Goal: Task Accomplishment & Management: Complete application form

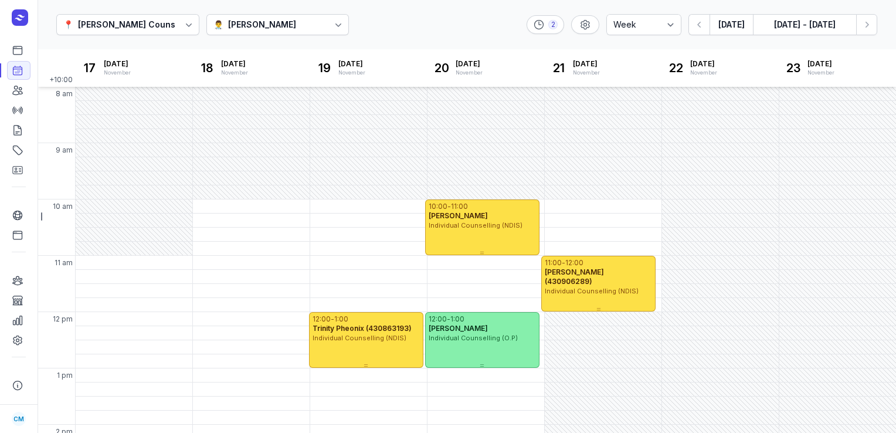
select select "week"
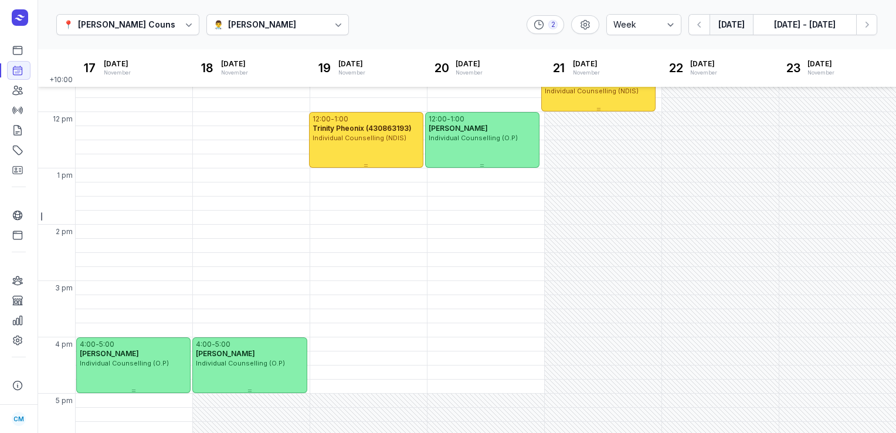
click at [727, 27] on button "[DATE]" at bounding box center [730, 24] width 43 height 21
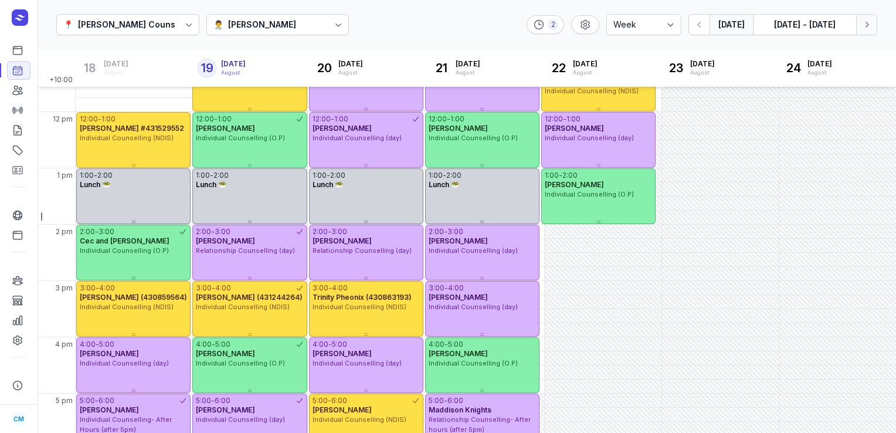
click at [864, 29] on icon "button" at bounding box center [866, 25] width 12 height 12
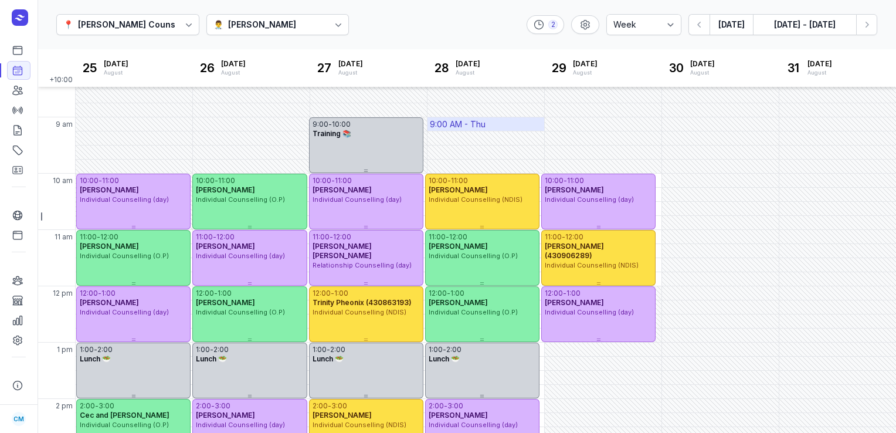
scroll to position [7, 0]
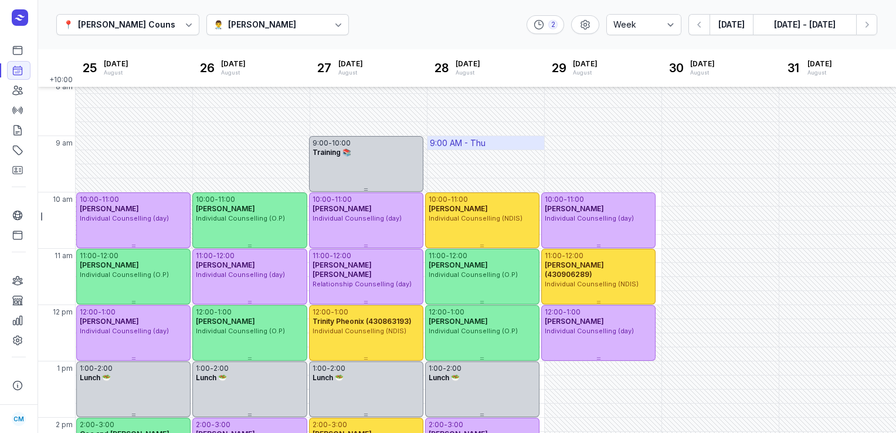
click at [488, 141] on div "9:00 AM - Thu" at bounding box center [485, 142] width 117 height 13
click at [406, 21] on div "📍 [PERSON_NAME] Counselling 👨‍⚕️ [PERSON_NAME] 2 Day 3 days Work week Week [DAT…" at bounding box center [467, 25] width 858 height 50
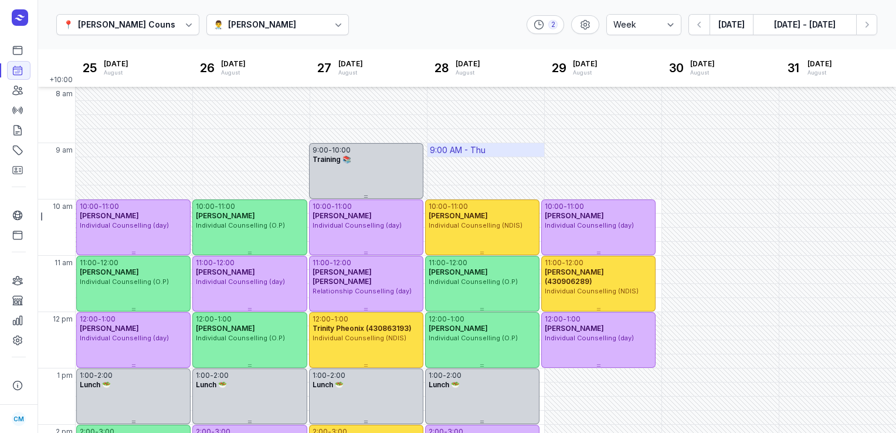
click at [469, 155] on div "9:00 AM - Thu" at bounding box center [458, 150] width 56 height 12
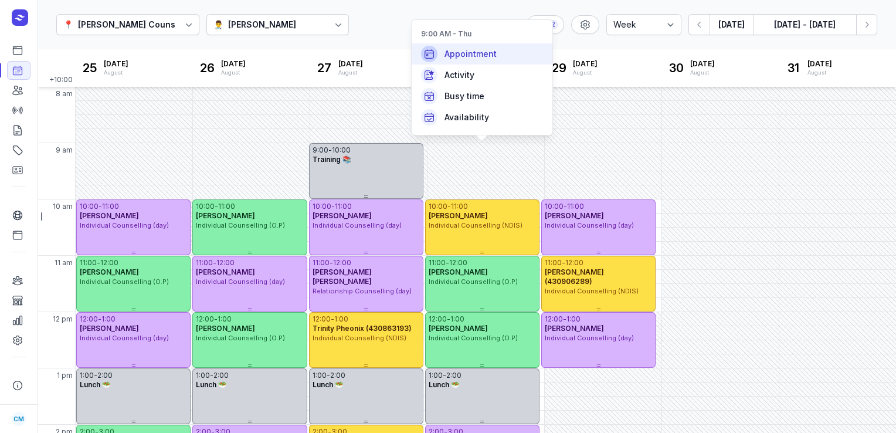
click at [459, 62] on div "Appointment" at bounding box center [481, 53] width 141 height 21
select select
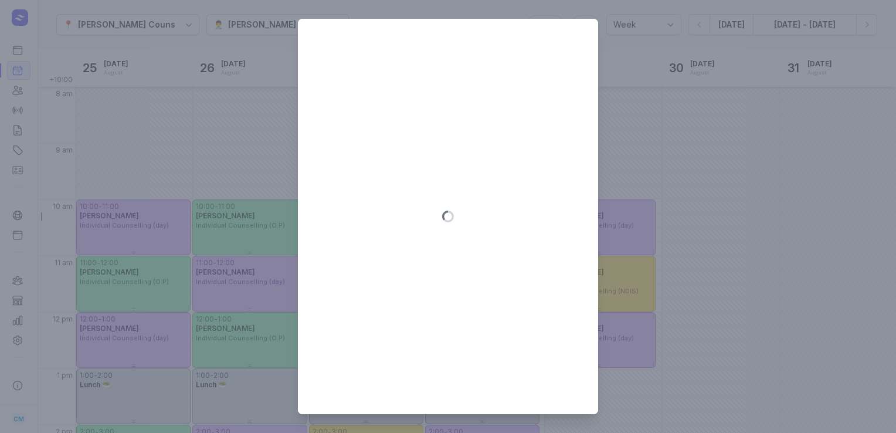
type input "[DATE]"
select select "9:00"
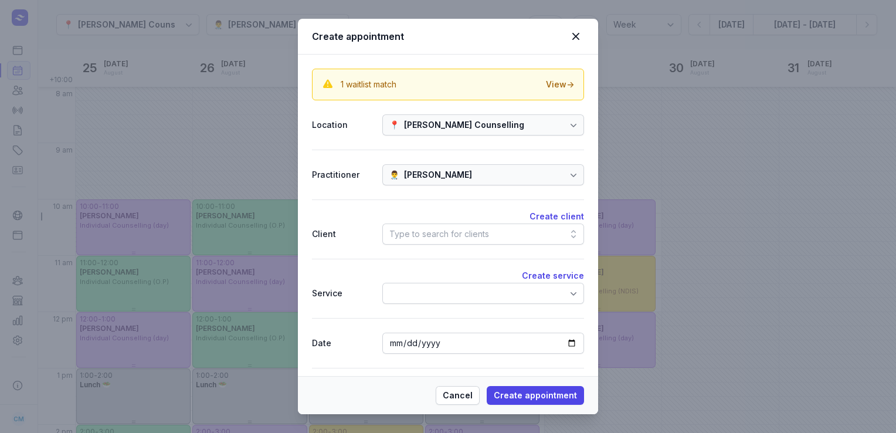
click at [420, 236] on div "Type to search for clients" at bounding box center [439, 234] width 100 height 14
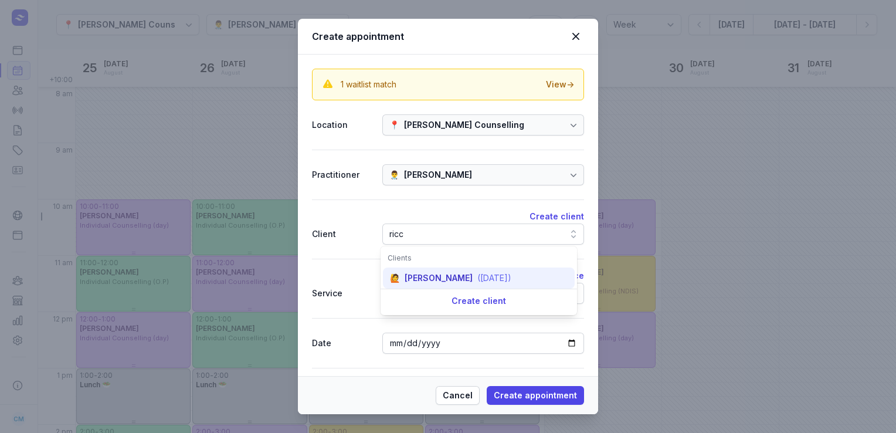
type input "ricc"
click at [418, 280] on div "[PERSON_NAME]" at bounding box center [438, 278] width 68 height 12
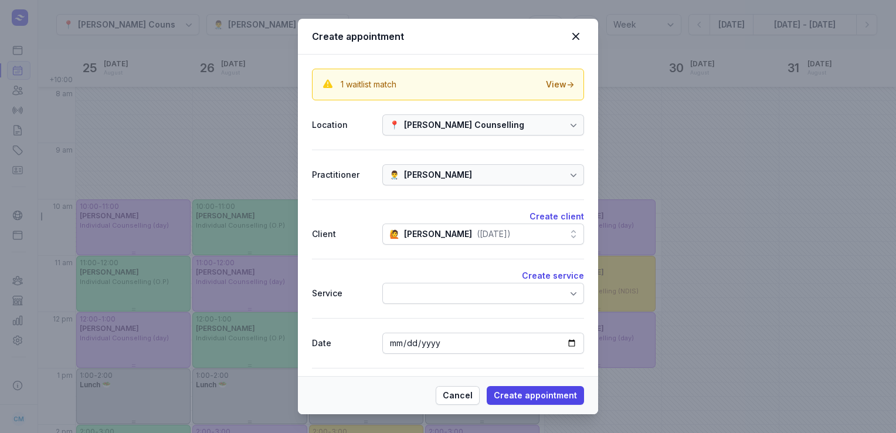
click at [419, 292] on div at bounding box center [483, 292] width 202 height 21
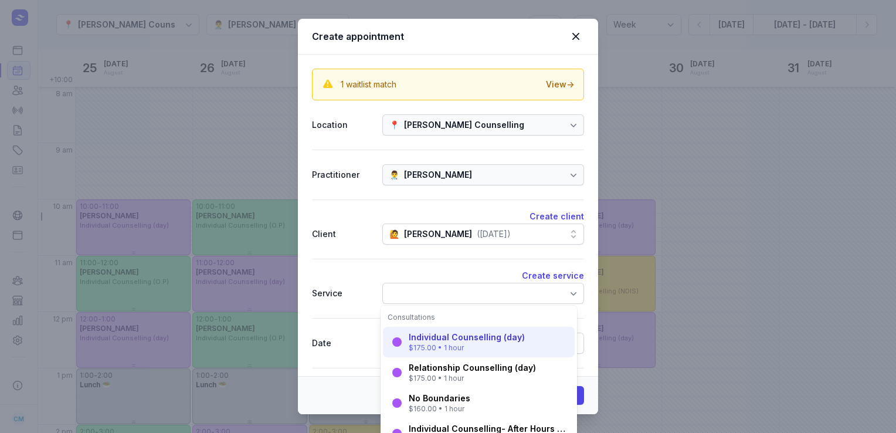
click at [422, 341] on div "Individual Counselling (day)" at bounding box center [467, 337] width 116 height 12
select select "10:00"
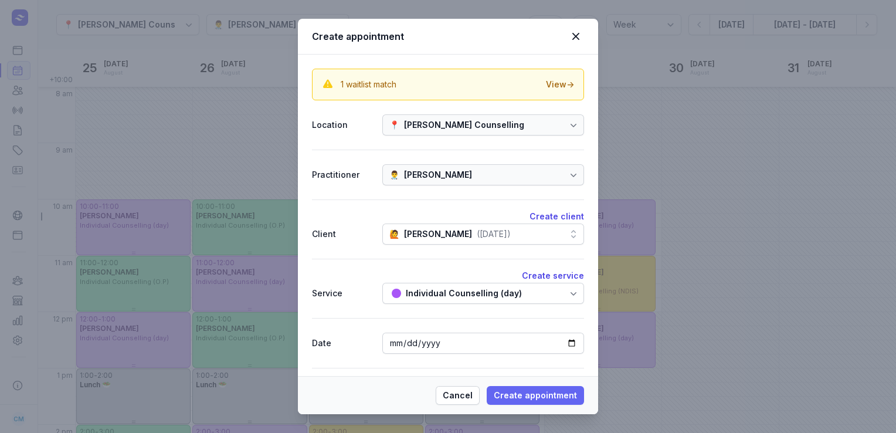
click at [512, 390] on span "Create appointment" at bounding box center [534, 395] width 83 height 14
select select
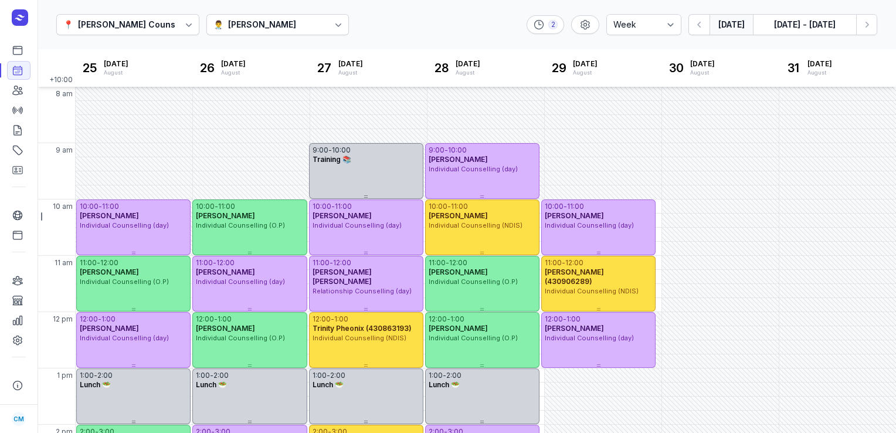
click at [734, 28] on button "[DATE]" at bounding box center [730, 24] width 43 height 21
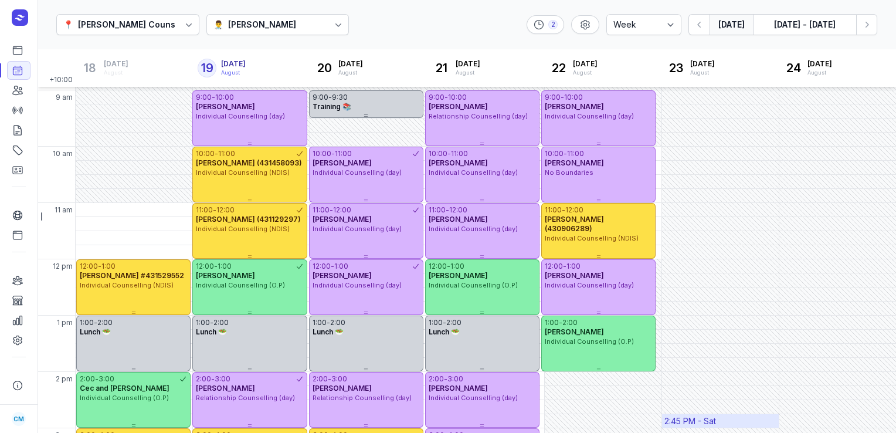
scroll to position [49, 0]
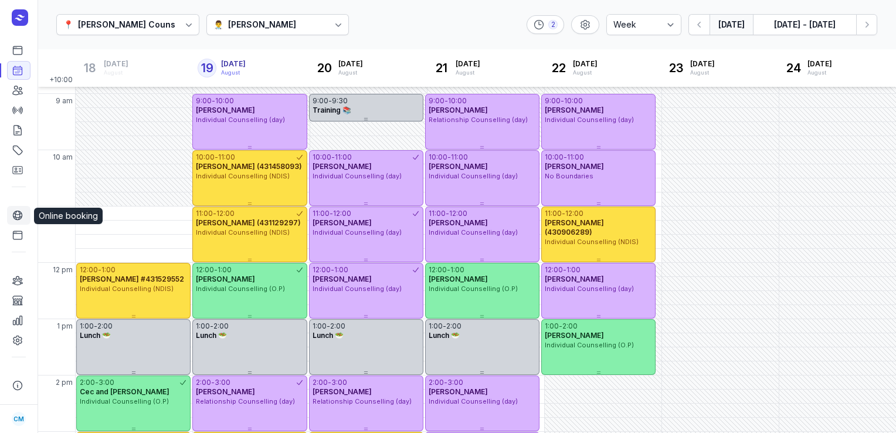
click at [19, 219] on icon at bounding box center [18, 215] width 12 height 12
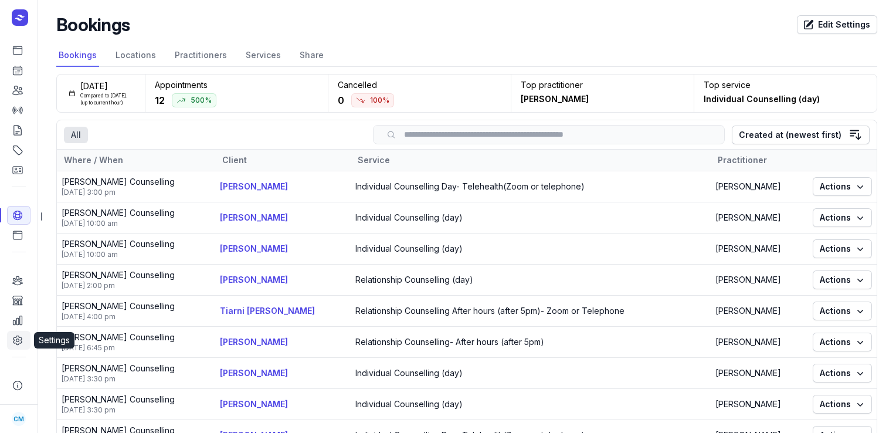
click at [16, 342] on icon at bounding box center [18, 340] width 12 height 12
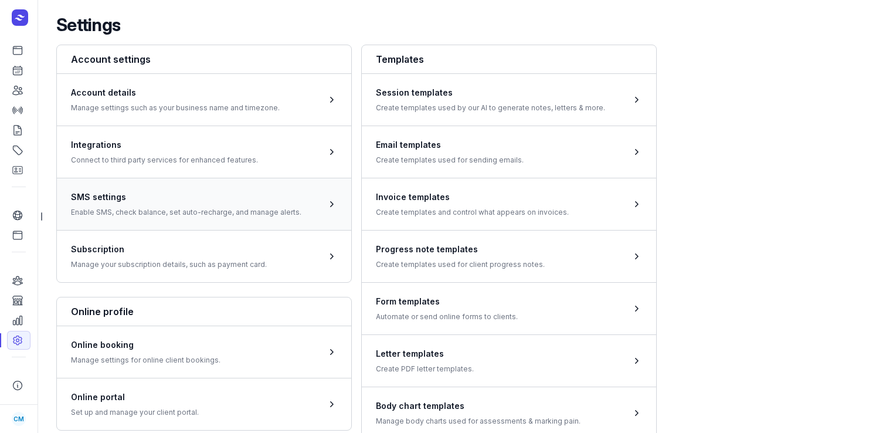
click at [131, 199] on span at bounding box center [204, 204] width 294 height 52
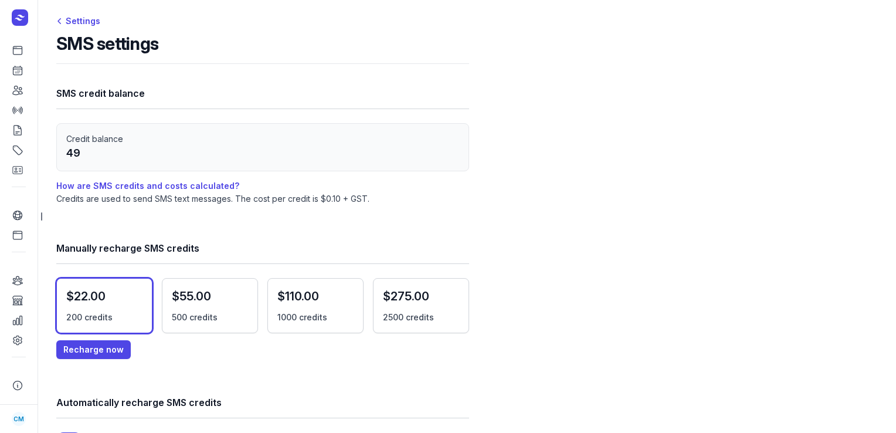
click at [122, 310] on div "$22.00 200 credits" at bounding box center [98, 305] width 64 height 35
click at [106, 350] on span "Recharge now" at bounding box center [93, 349] width 60 height 14
click at [16, 67] on icon at bounding box center [17, 70] width 9 height 9
select select "week"
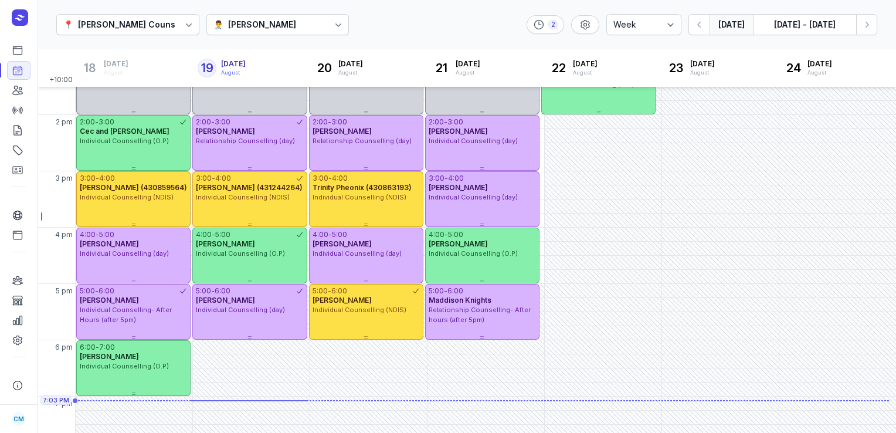
scroll to position [329, 0]
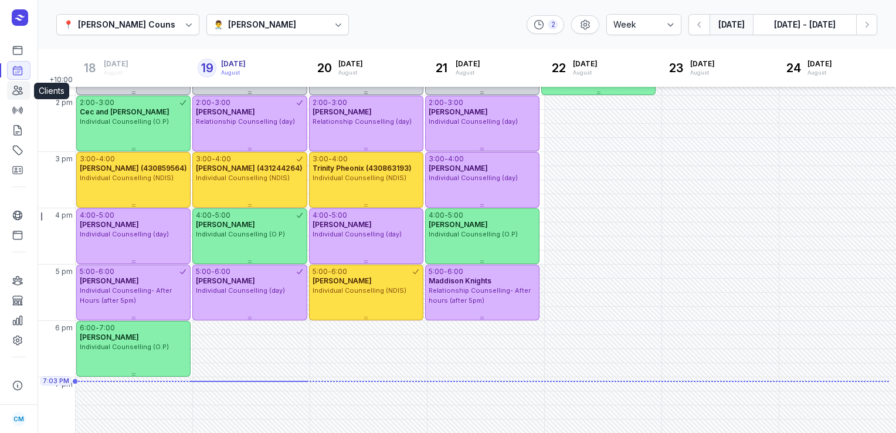
click at [13, 92] on icon at bounding box center [18, 90] width 12 height 12
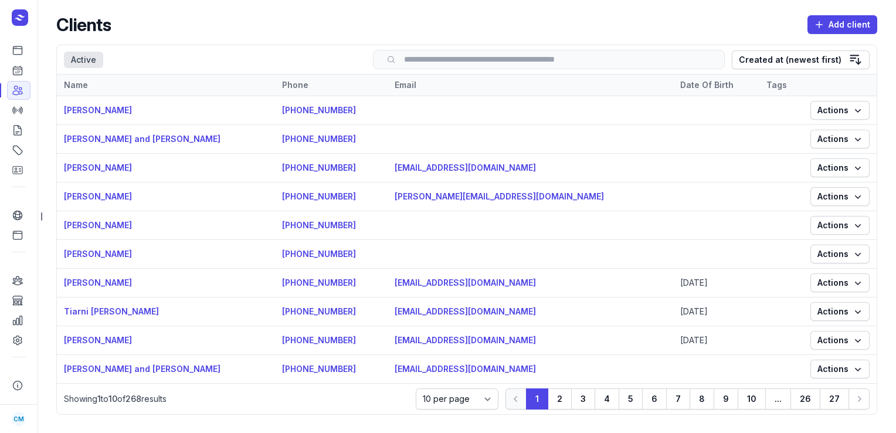
click at [450, 58] on input "search" at bounding box center [548, 59] width 327 height 9
type input "****"
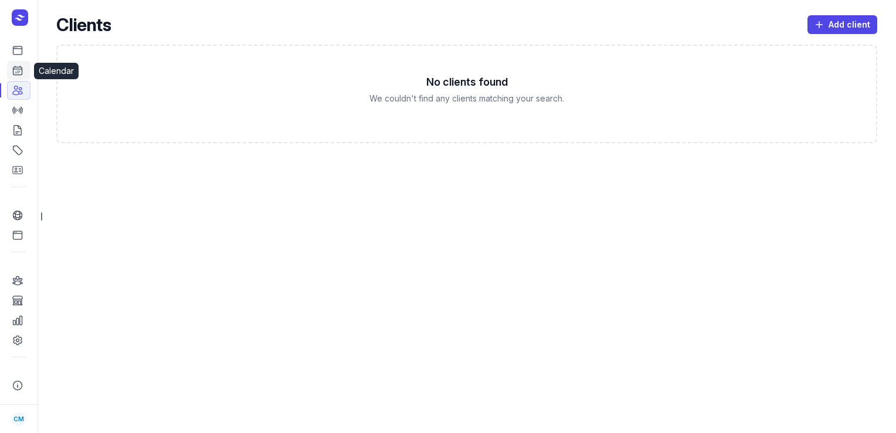
click at [19, 70] on icon at bounding box center [18, 70] width 12 height 12
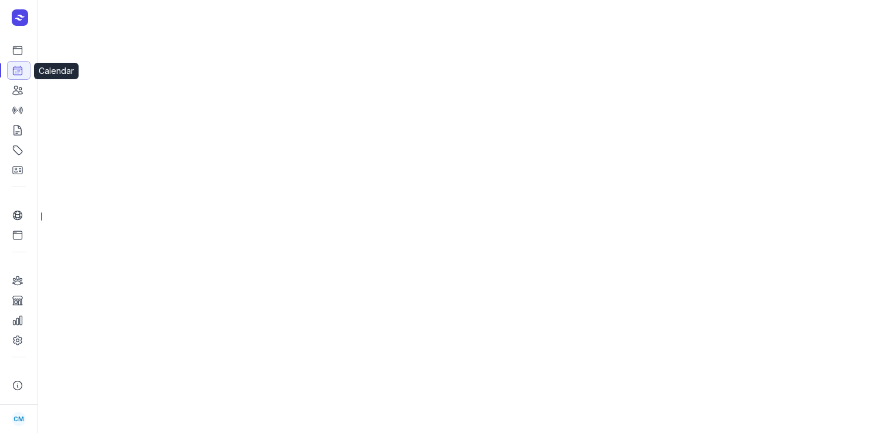
select select "week"
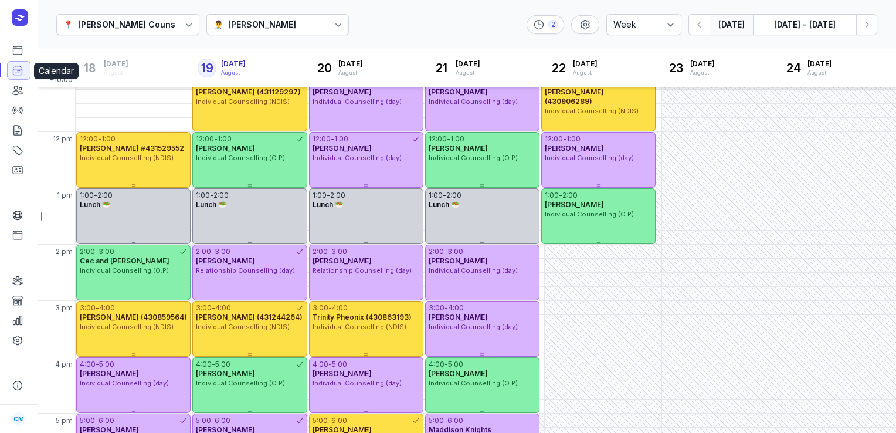
scroll to position [329, 0]
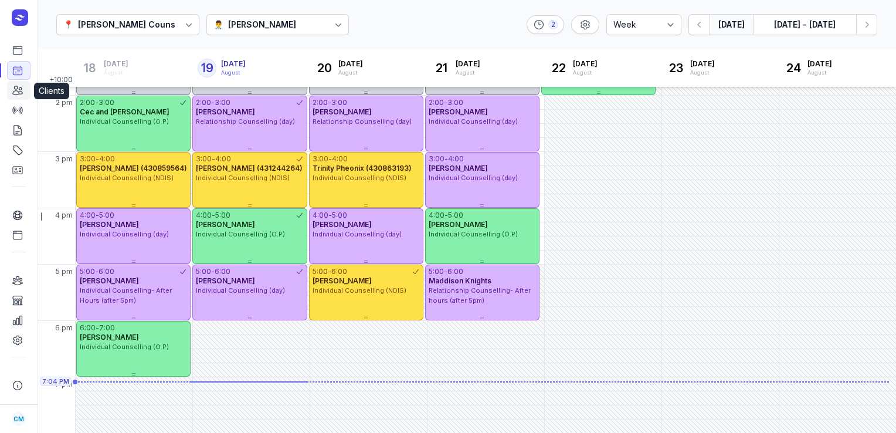
click at [16, 90] on icon at bounding box center [18, 90] width 12 height 12
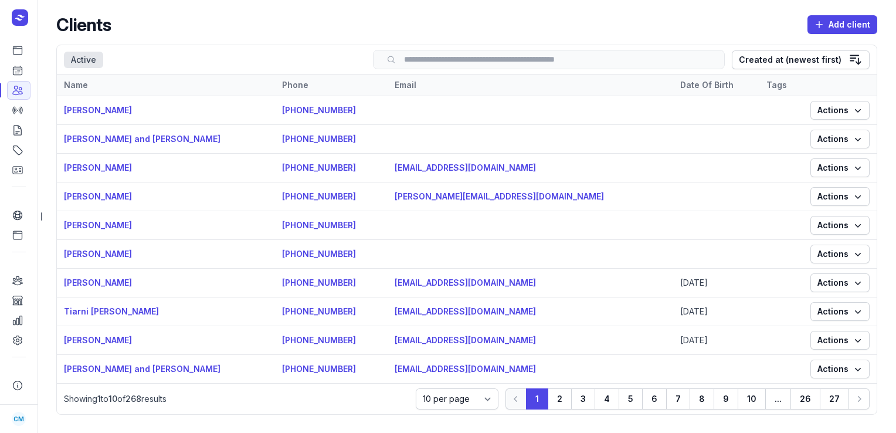
click at [443, 64] on input "search" at bounding box center [548, 59] width 327 height 9
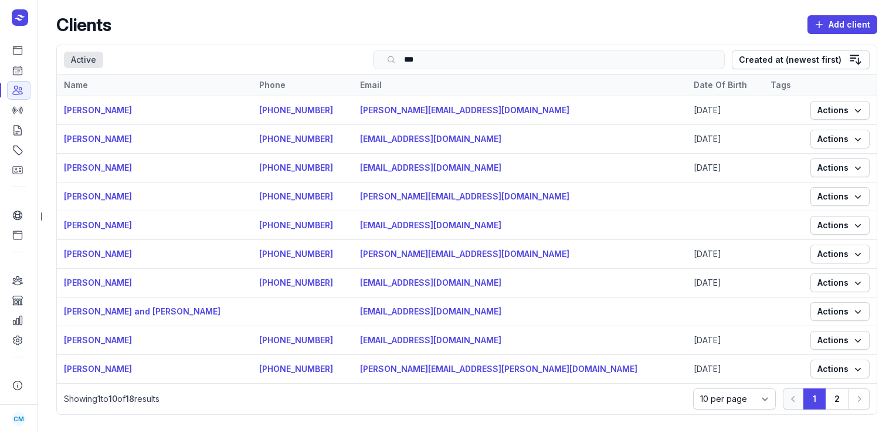
type input "****"
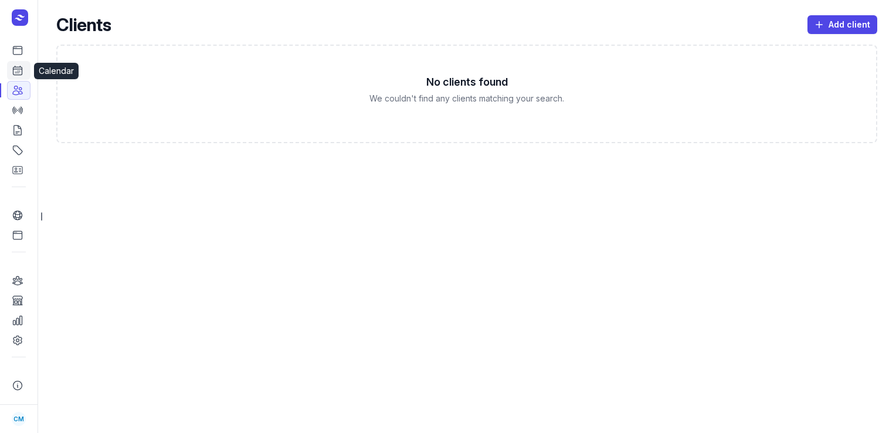
click at [21, 69] on icon at bounding box center [18, 70] width 12 height 12
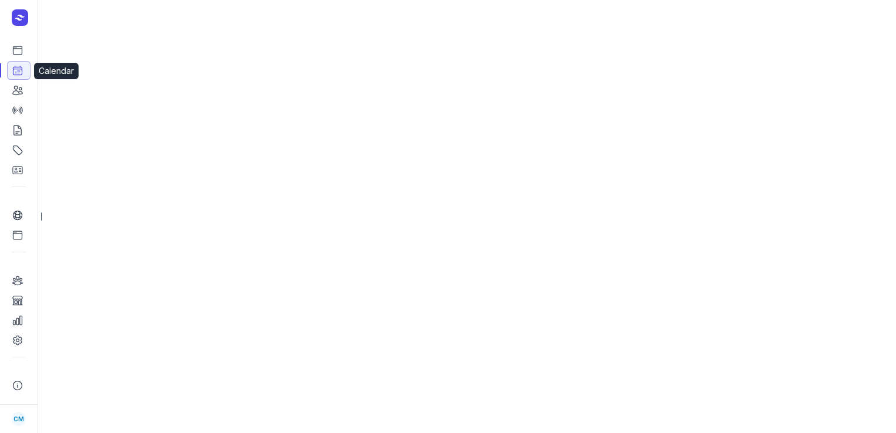
select select "week"
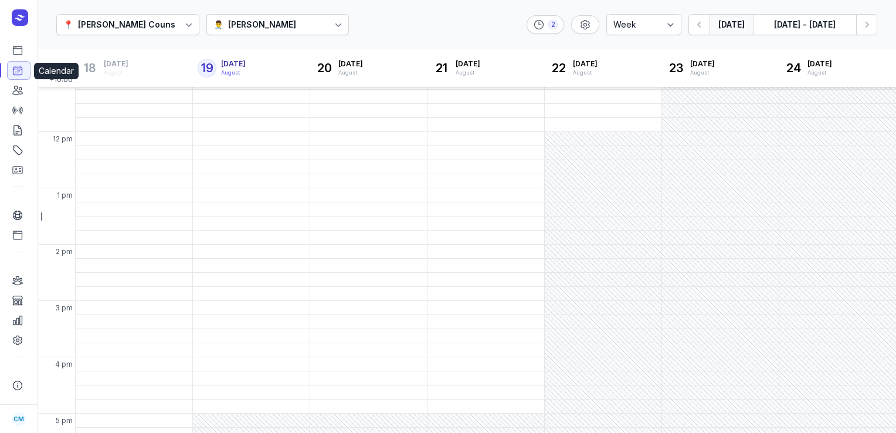
scroll to position [329, 0]
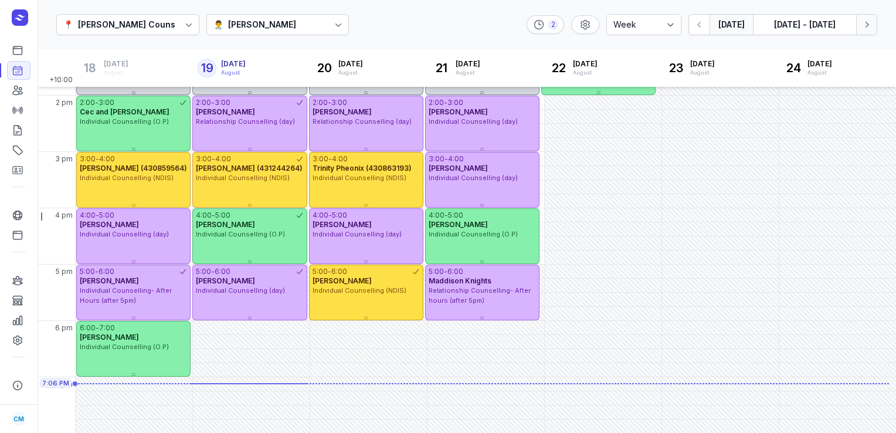
click at [865, 26] on icon "button" at bounding box center [866, 25] width 12 height 12
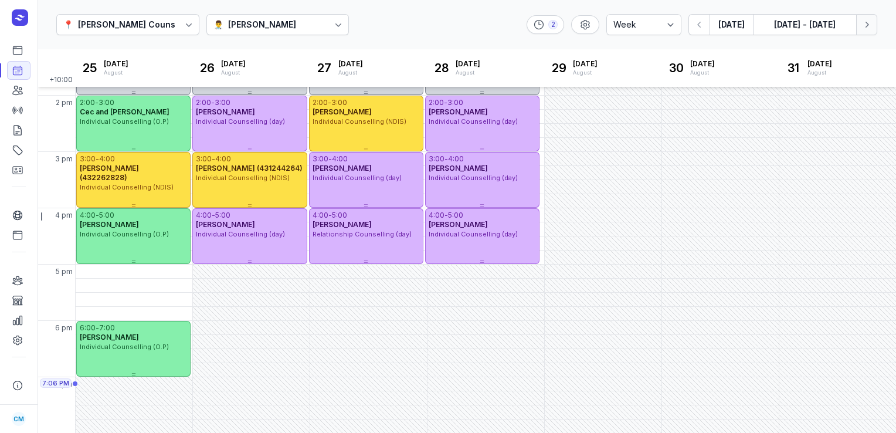
click at [865, 26] on icon "button" at bounding box center [866, 25] width 12 height 12
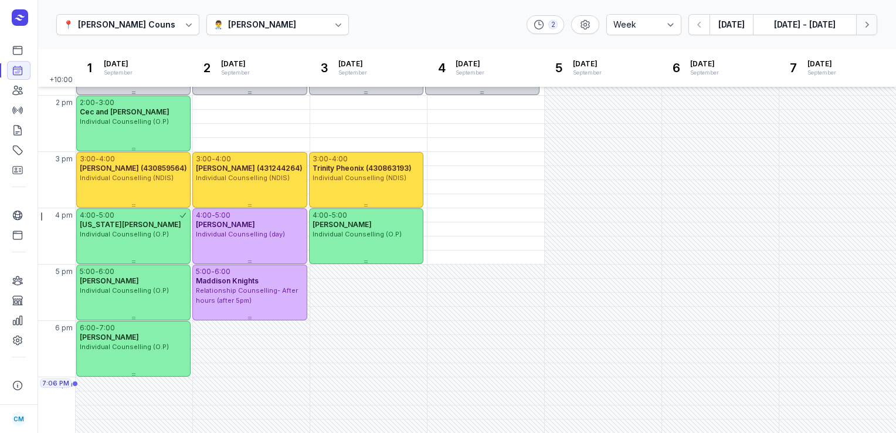
click at [865, 26] on icon "button" at bounding box center [866, 25] width 12 height 12
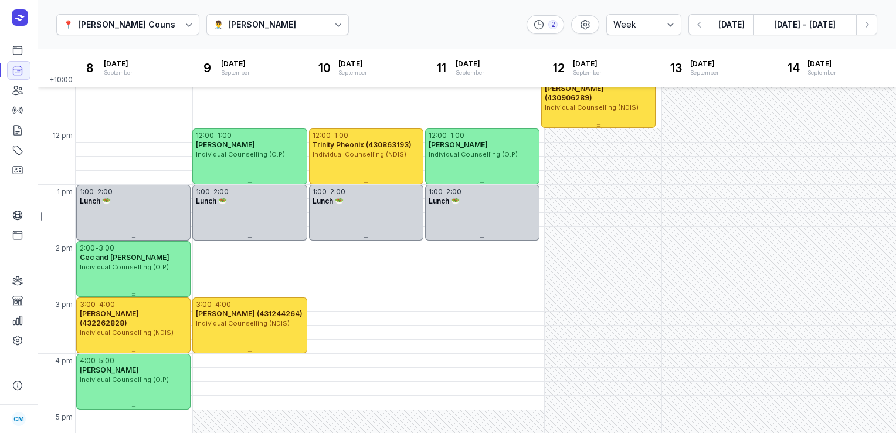
scroll to position [184, 0]
click at [20, 94] on icon at bounding box center [17, 90] width 9 height 9
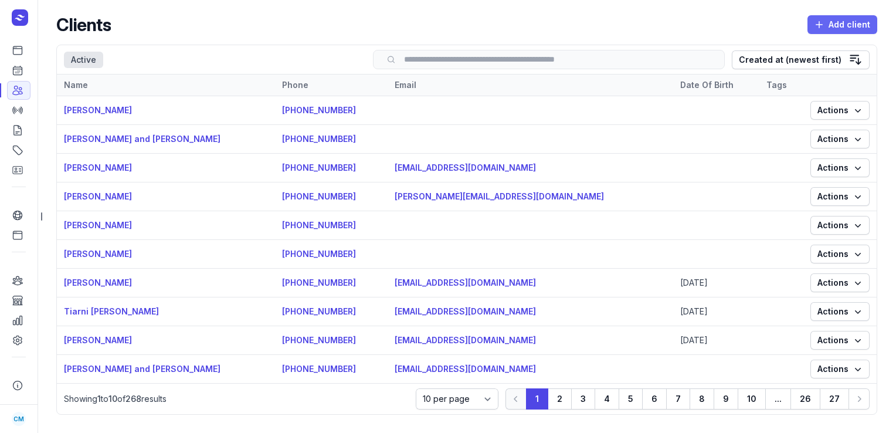
click at [816, 25] on icon "button" at bounding box center [818, 24] width 7 height 7
select select
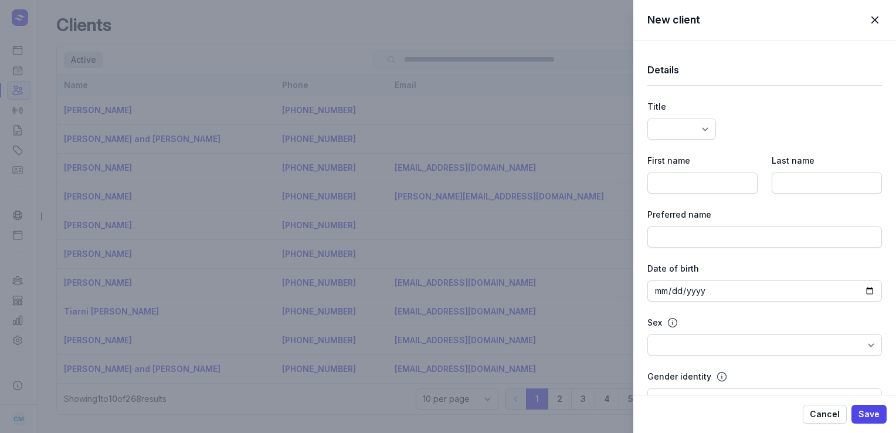
select select
click at [709, 178] on input at bounding box center [702, 182] width 110 height 21
paste input "[PERSON_NAME]"
type input "[PERSON_NAME]"
click at [806, 179] on input at bounding box center [826, 182] width 110 height 21
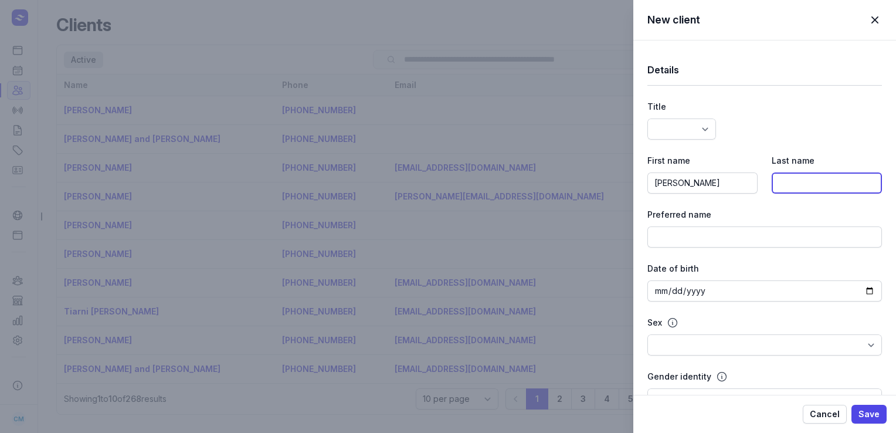
paste input "Haarhoff"
type input "Haarhoff"
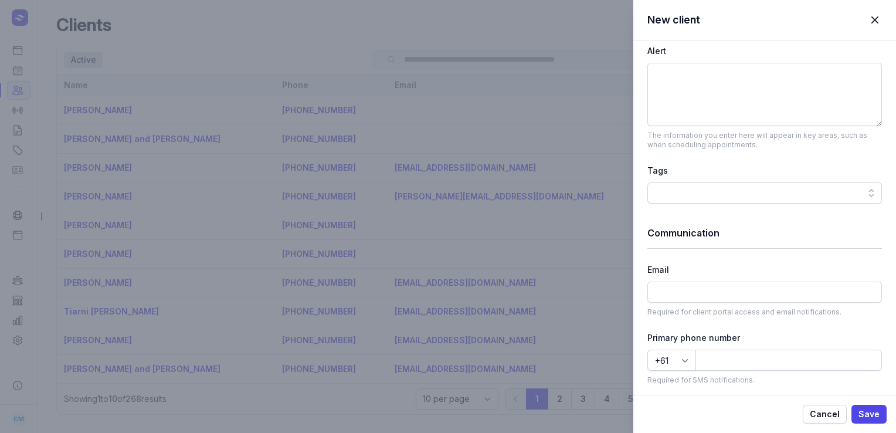
scroll to position [502, 0]
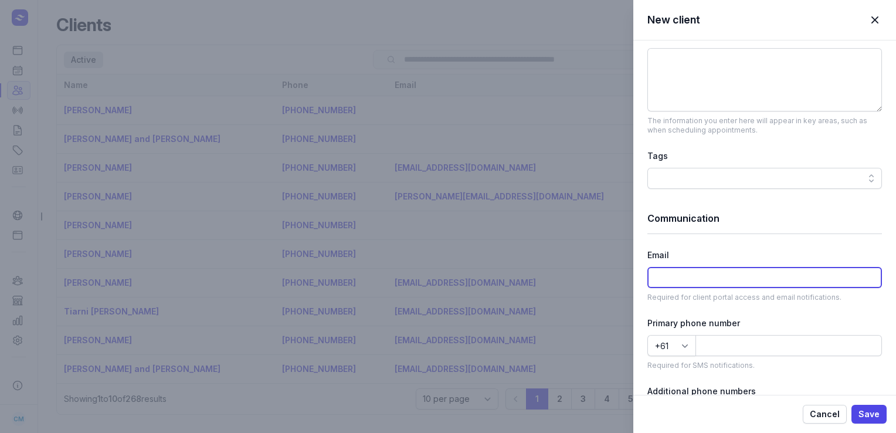
click at [684, 280] on input at bounding box center [764, 277] width 234 height 21
paste input "[EMAIL_ADDRESS][DOMAIN_NAME]"
type input "[EMAIL_ADDRESS][DOMAIN_NAME]"
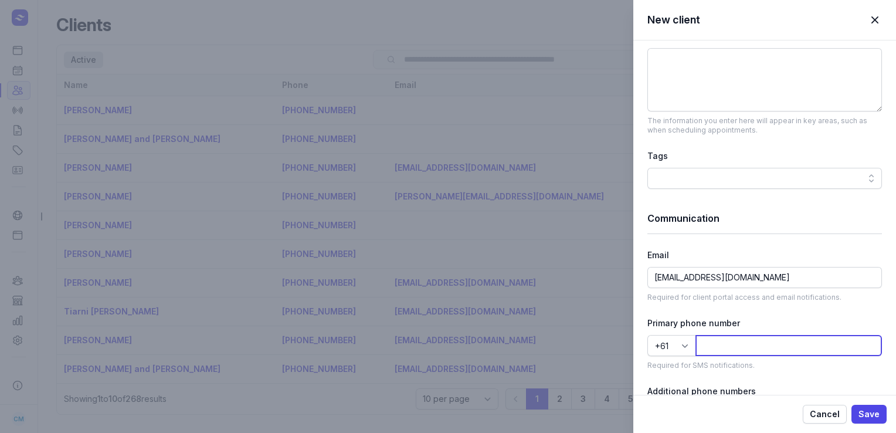
click at [710, 341] on input at bounding box center [788, 345] width 186 height 21
paste input "[PHONE_NUMBER]"
click at [720, 346] on input "[PHONE_NUMBER]" at bounding box center [788, 345] width 186 height 21
type input "484765694"
click at [868, 410] on span "Save" at bounding box center [868, 414] width 21 height 14
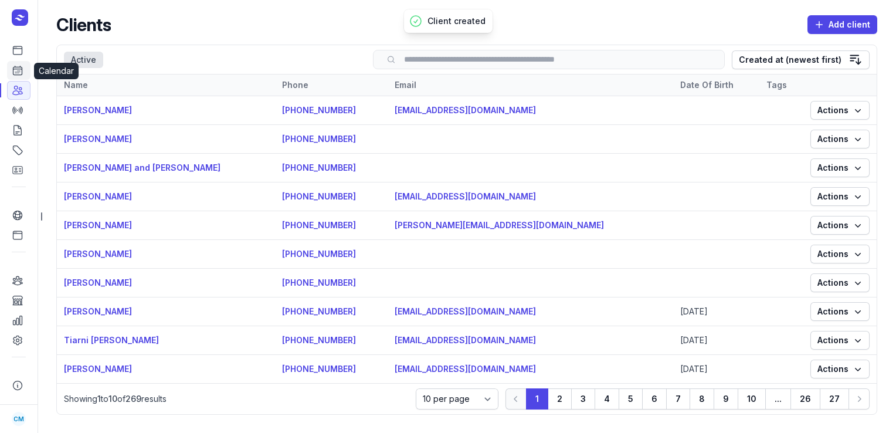
click at [21, 73] on icon at bounding box center [18, 70] width 12 height 12
select select "week"
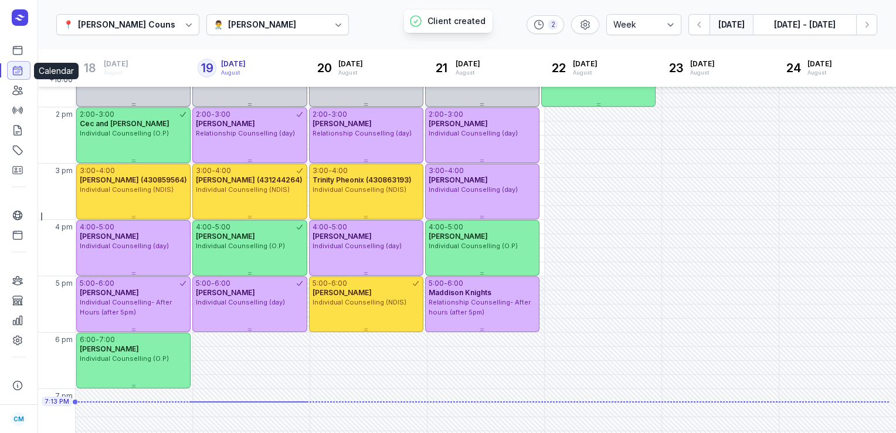
scroll to position [329, 0]
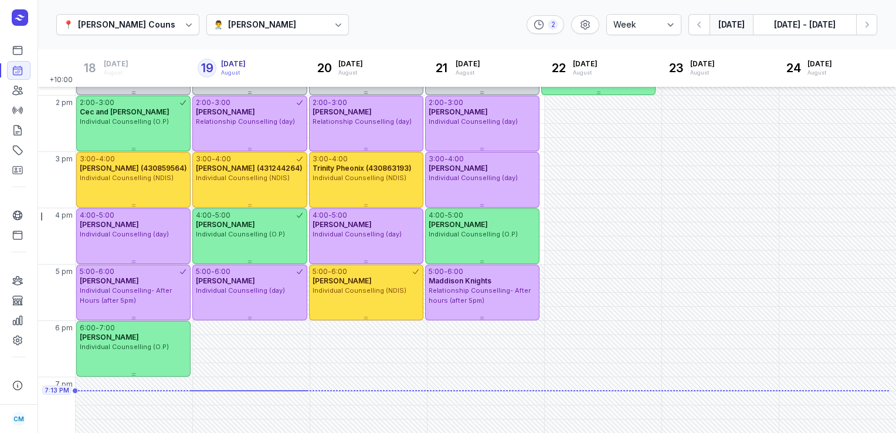
click at [265, 14] on div "👨‍⚕️ [PERSON_NAME]" at bounding box center [277, 24] width 143 height 21
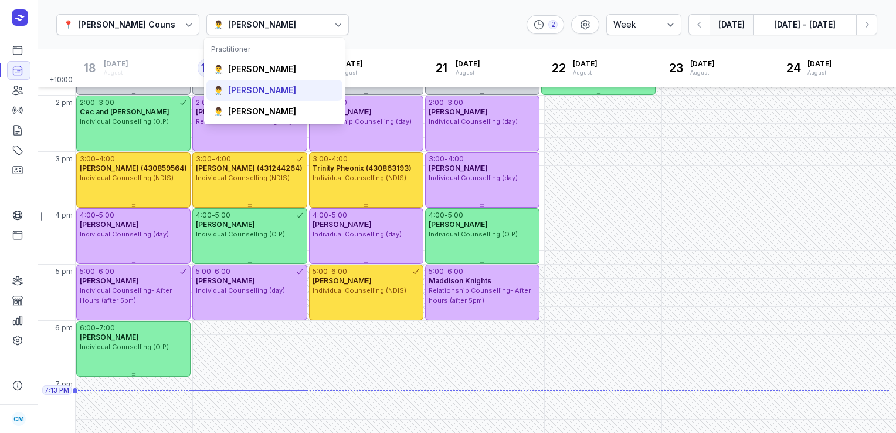
click at [261, 90] on div "[PERSON_NAME]" at bounding box center [262, 90] width 68 height 12
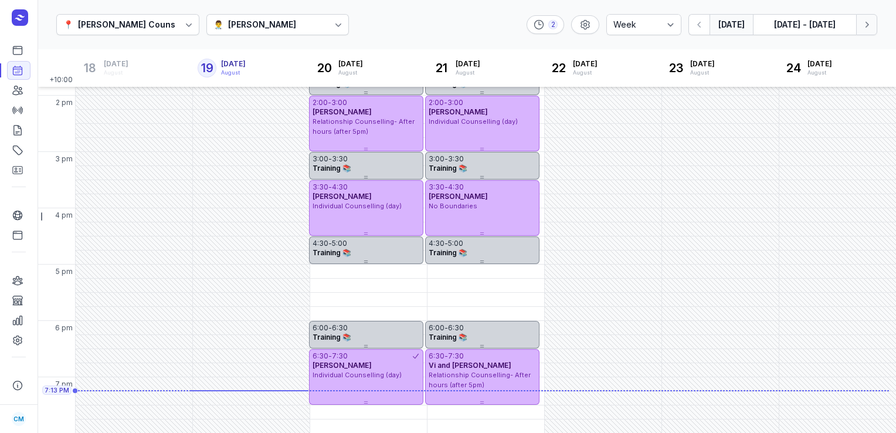
click at [872, 29] on button "Next week" at bounding box center [866, 24] width 21 height 21
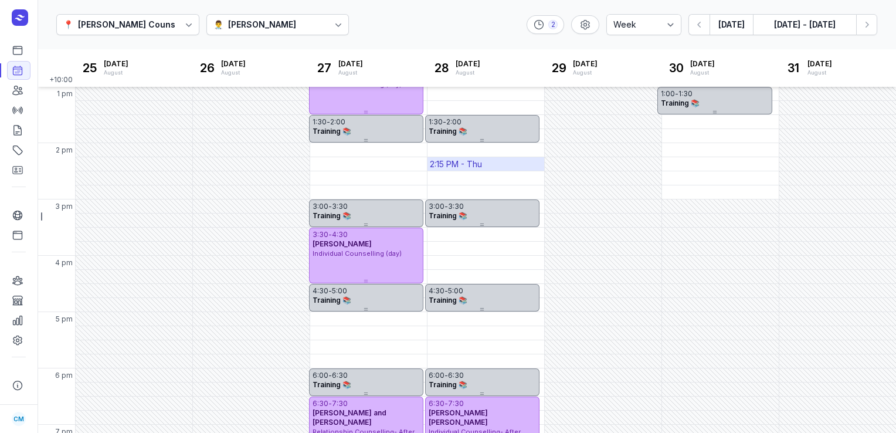
scroll to position [280, 0]
click at [363, 156] on div "2:00 PM - Wed" at bounding box center [341, 151] width 58 height 12
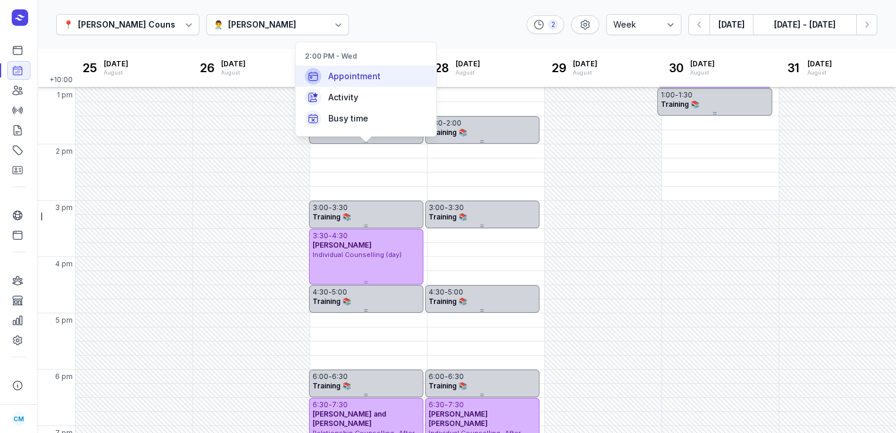
click at [368, 84] on div "Appointment" at bounding box center [365, 76] width 141 height 21
select select
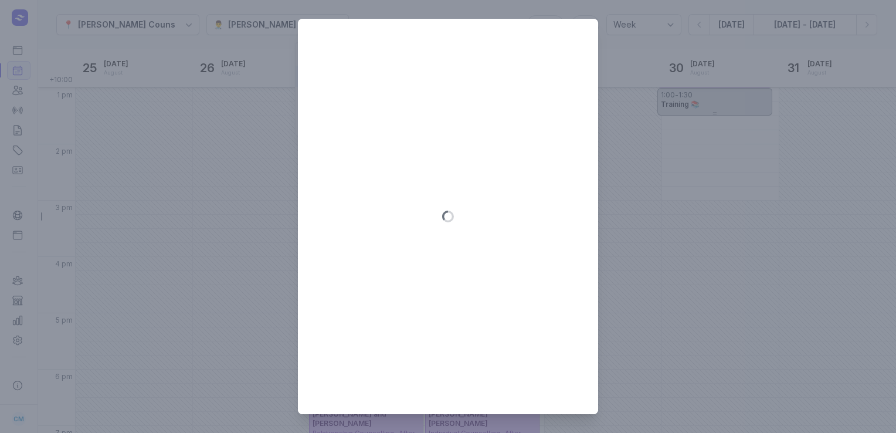
type input "[DATE]"
select select "14:00"
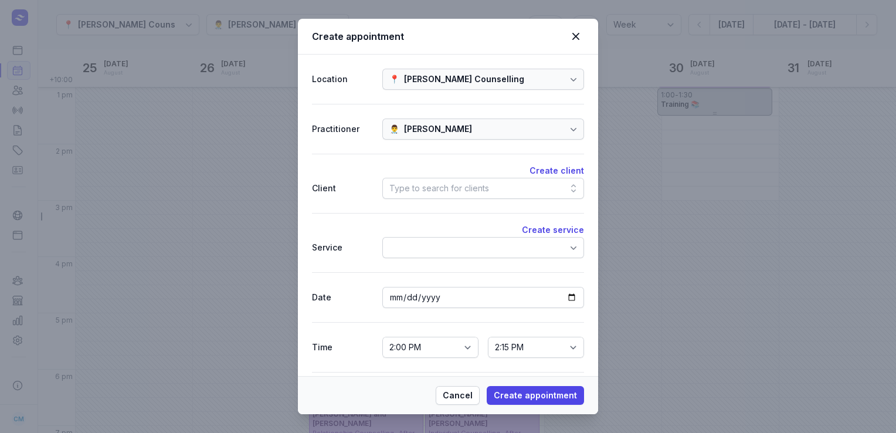
click at [427, 187] on div "Type to search for clients" at bounding box center [439, 188] width 100 height 14
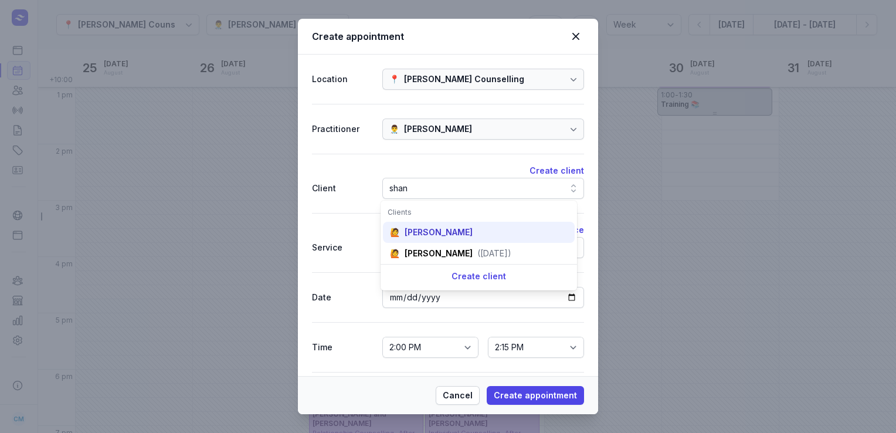
type input "shan"
click at [424, 224] on div "🙋 [PERSON_NAME]" at bounding box center [479, 232] width 192 height 21
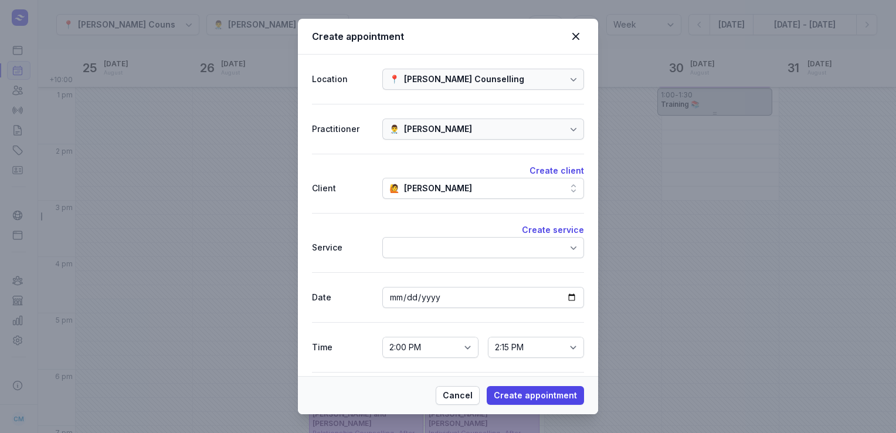
click at [417, 239] on div at bounding box center [483, 247] width 202 height 21
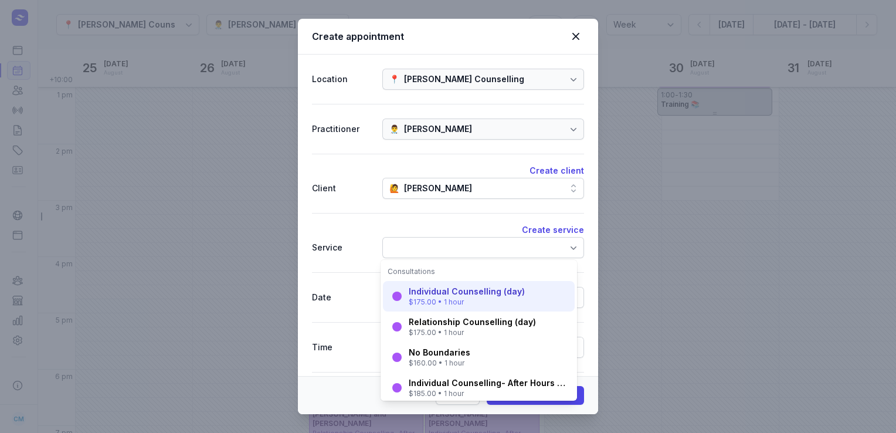
click at [424, 294] on div "Individual Counselling (day)" at bounding box center [467, 291] width 116 height 12
select select "15:00"
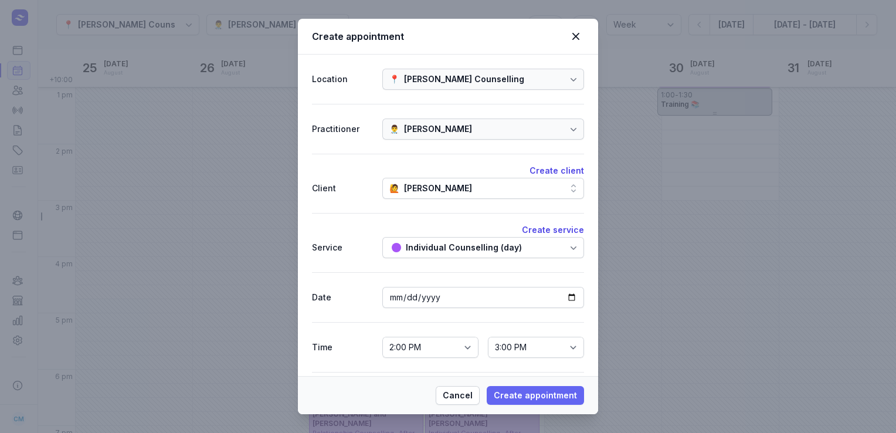
click at [513, 395] on span "Create appointment" at bounding box center [534, 395] width 83 height 14
select select
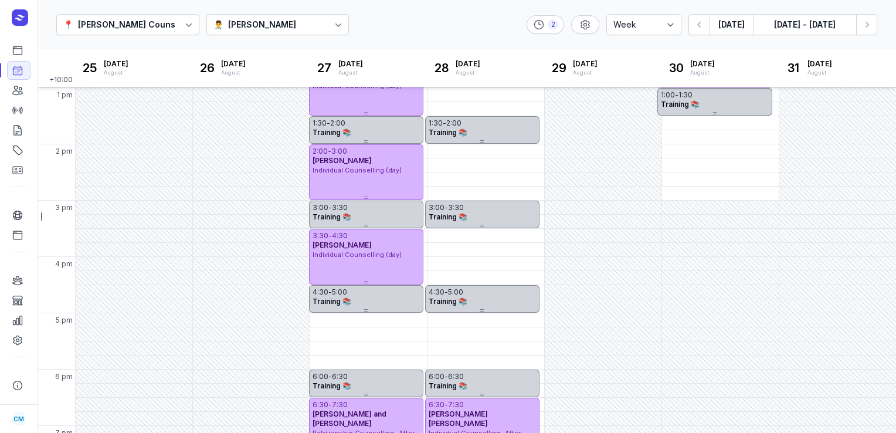
click at [328, 35] on div at bounding box center [338, 24] width 21 height 21
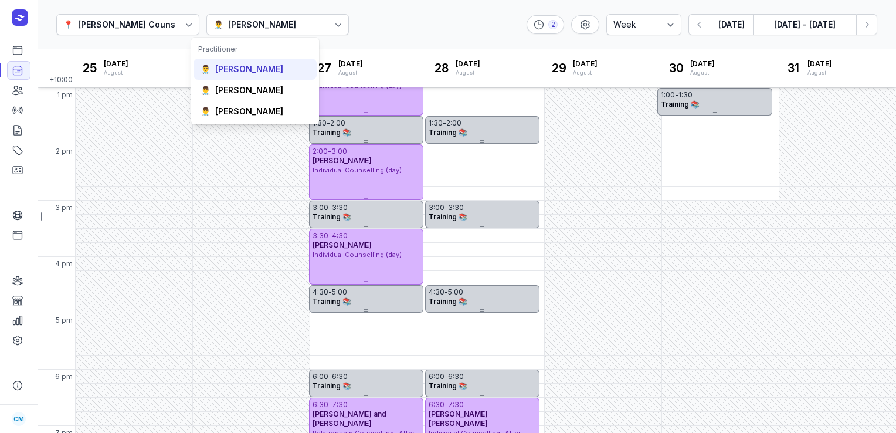
click at [276, 101] on div "👨‍⚕️ [PERSON_NAME]" at bounding box center [254, 111] width 123 height 21
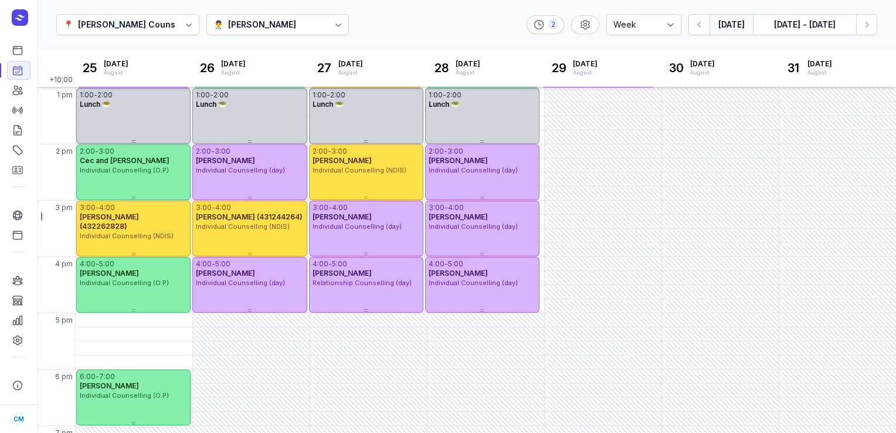
click at [730, 29] on button "[DATE]" at bounding box center [730, 24] width 43 height 21
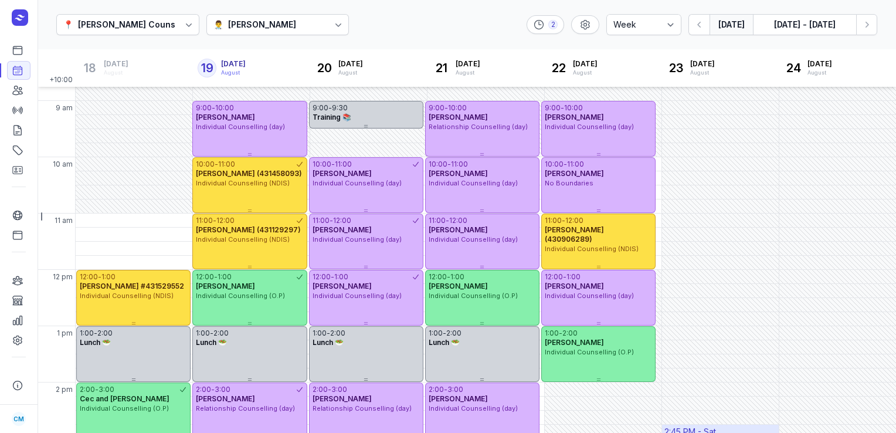
scroll to position [42, 0]
